Goal: Ask a question

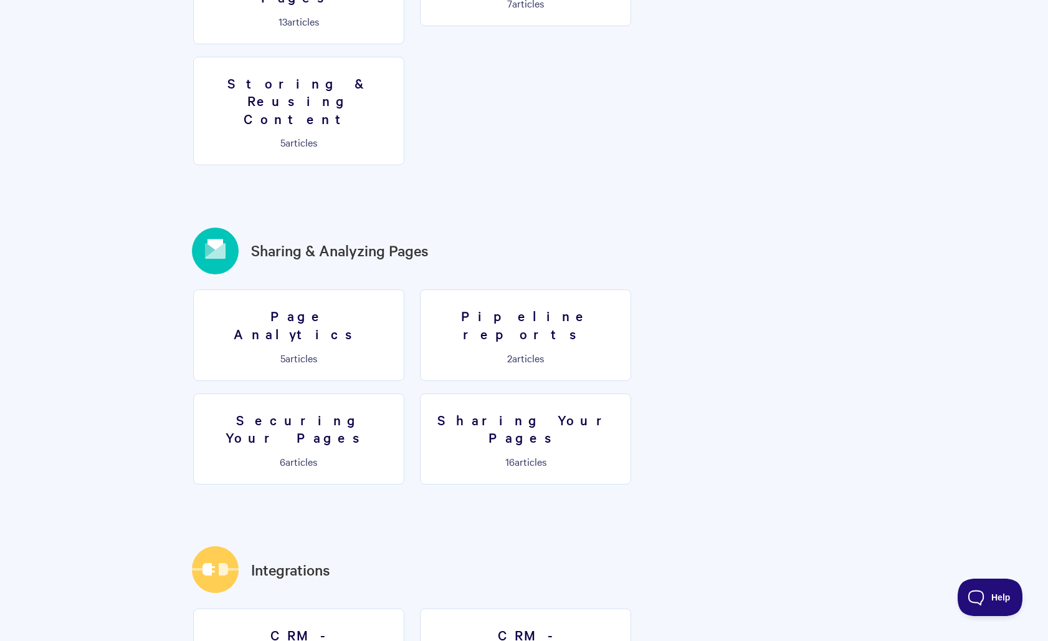
scroll to position [1298, 0]
click at [296, 625] on h3 "CRM - HubSpot" at bounding box center [298, 643] width 195 height 36
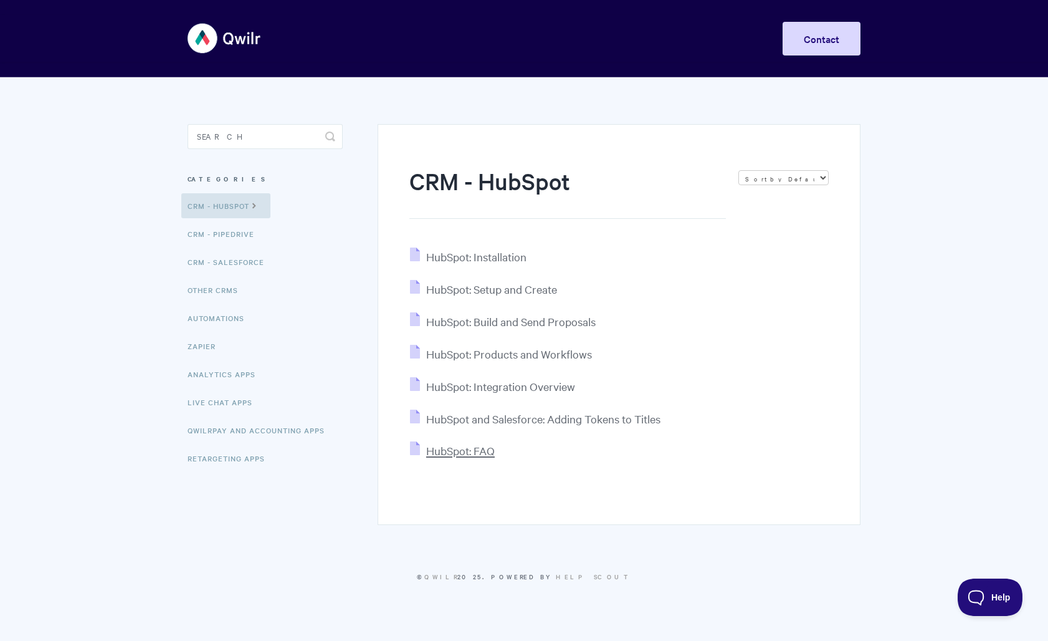
click at [429, 446] on span "HubSpot: FAQ" at bounding box center [460, 450] width 69 height 14
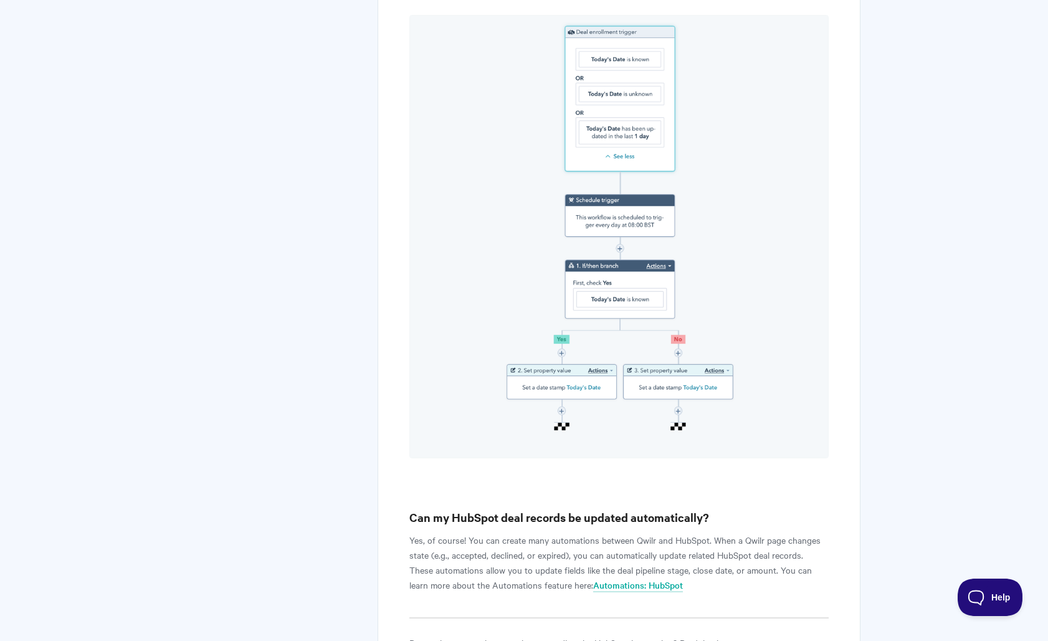
scroll to position [4560, 0]
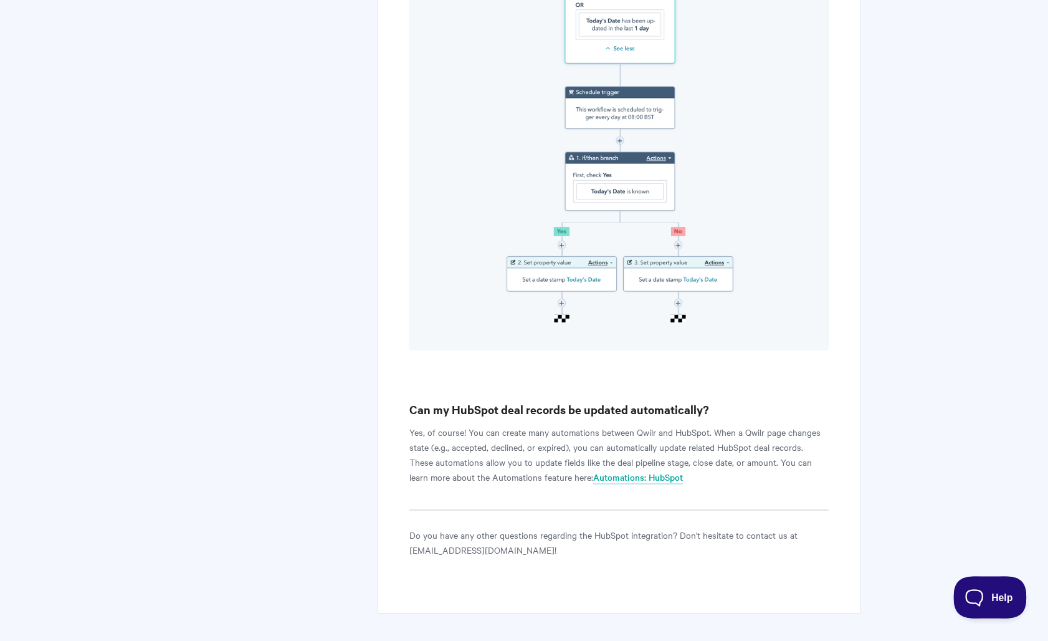
click at [1000, 598] on span "Help" at bounding box center [986, 594] width 65 height 9
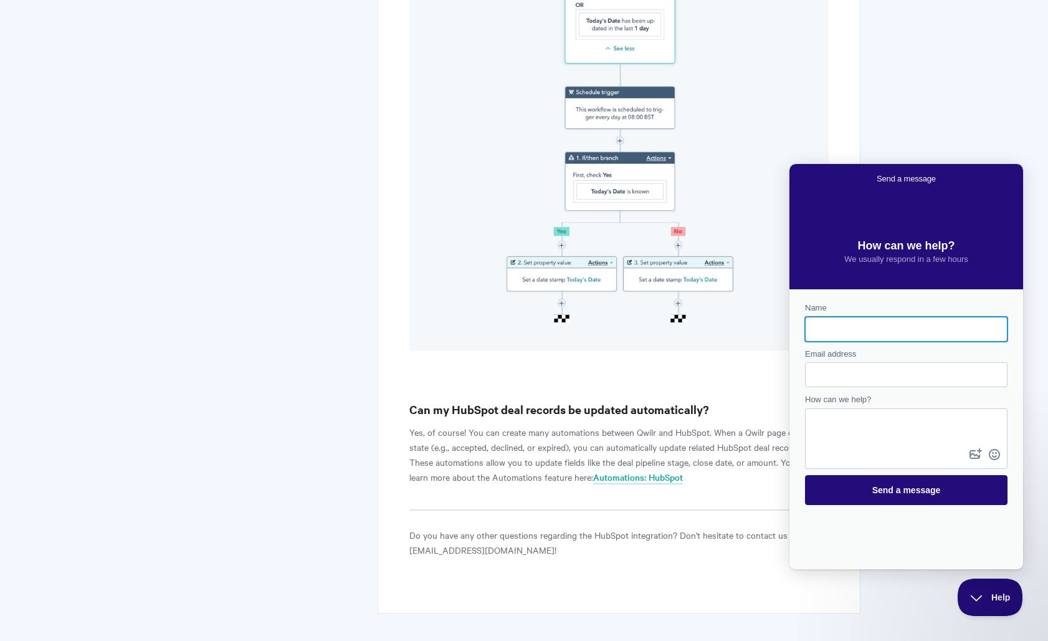
scroll to position [0, 0]
type input "Marc-André"
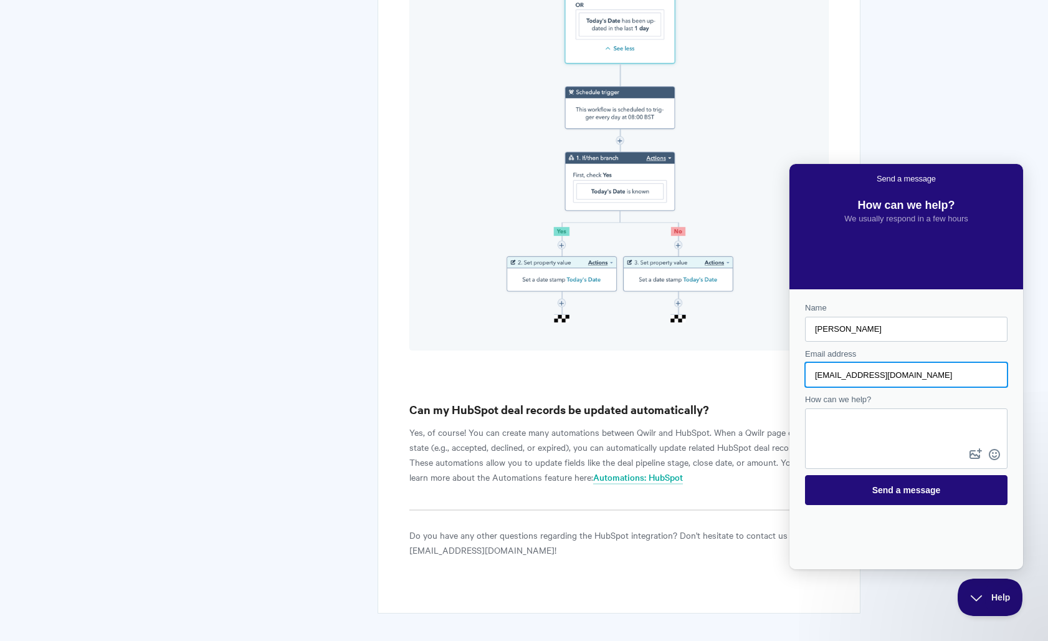
type input "maleveille@penega.com"
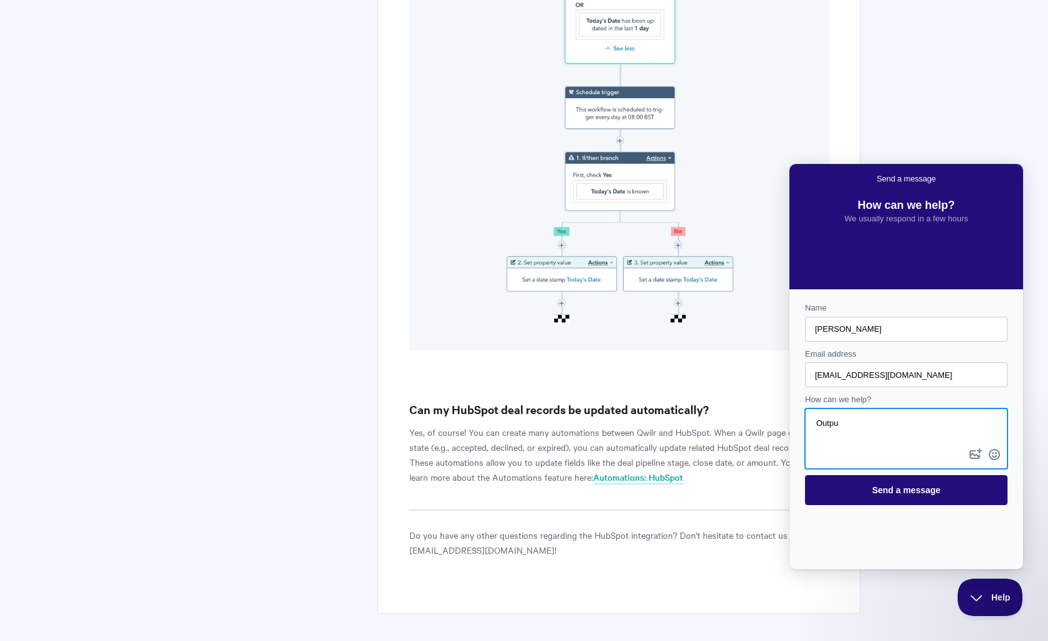
type textarea "Output"
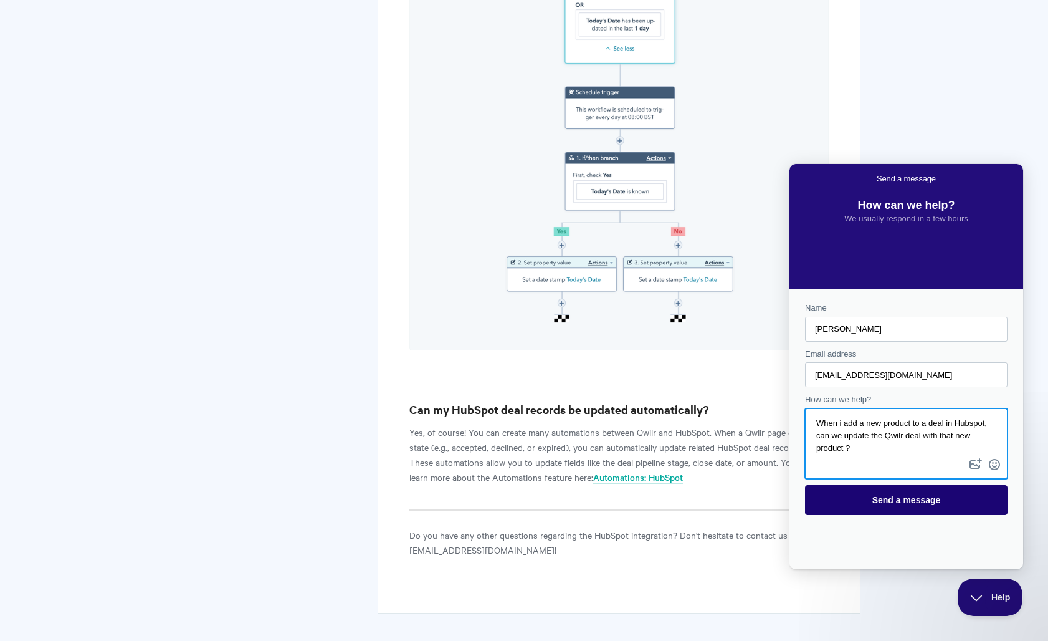
type textarea "When i add a new product to a deal in Hubspot, can we update the Qwilr deal wit…"
click at [908, 495] on span "Send a message" at bounding box center [907, 500] width 69 height 10
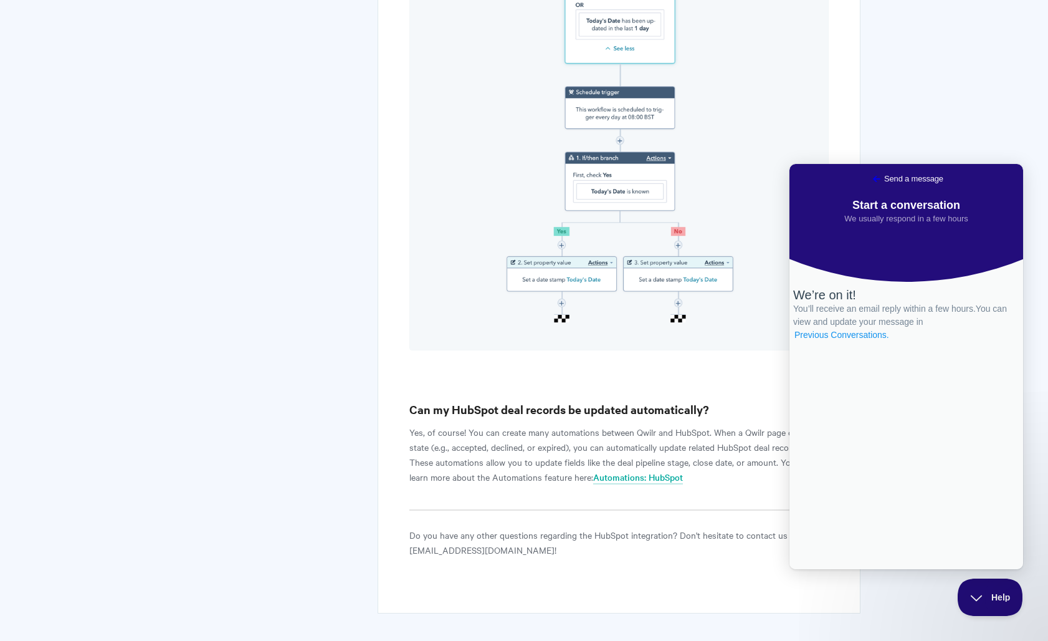
click at [891, 342] on link "Previous Conversations ." at bounding box center [841, 334] width 97 height 13
